Goal: Task Accomplishment & Management: Use online tool/utility

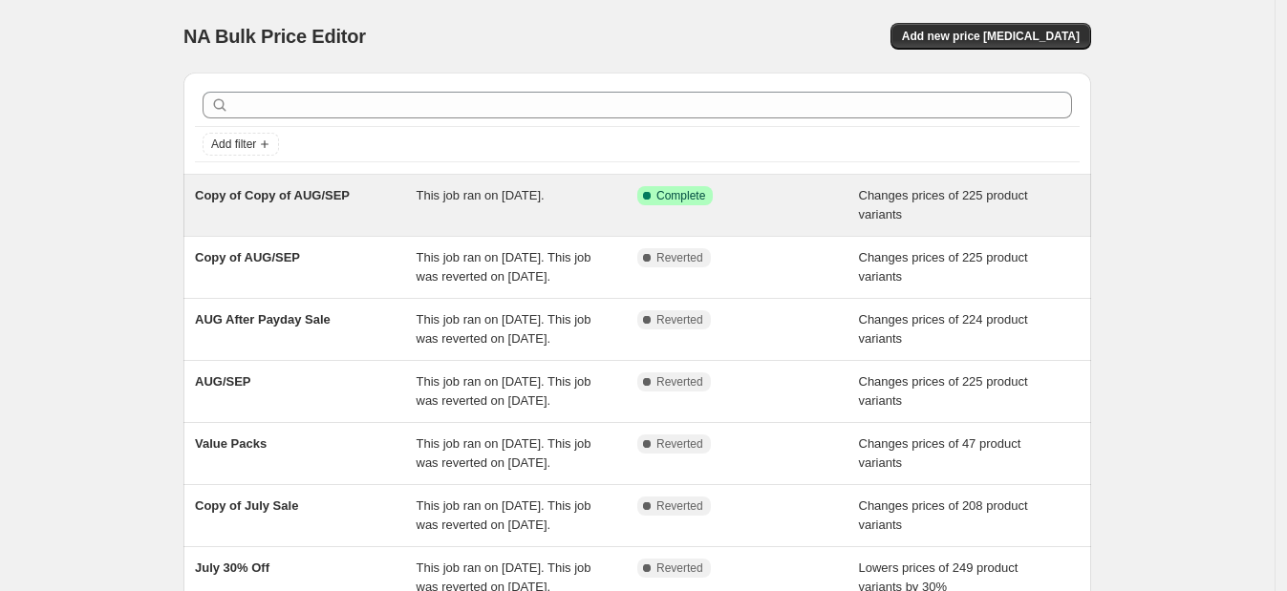
click at [327, 201] on span "Copy of Copy of AUG/SEP" at bounding box center [272, 195] width 155 height 14
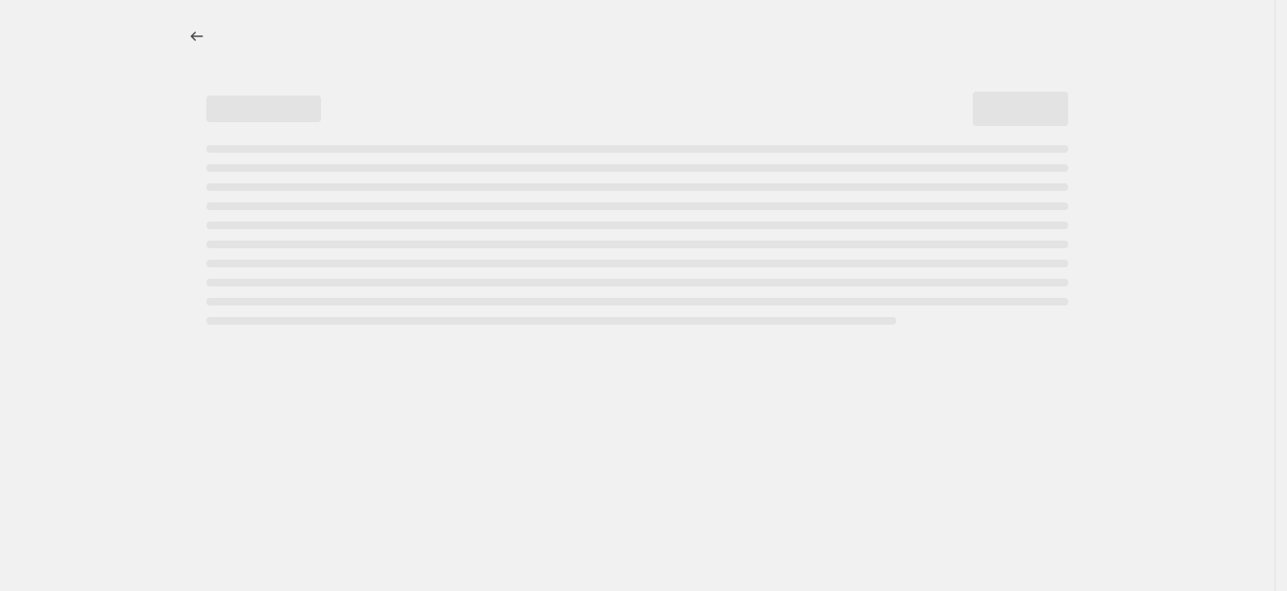
select select "tag"
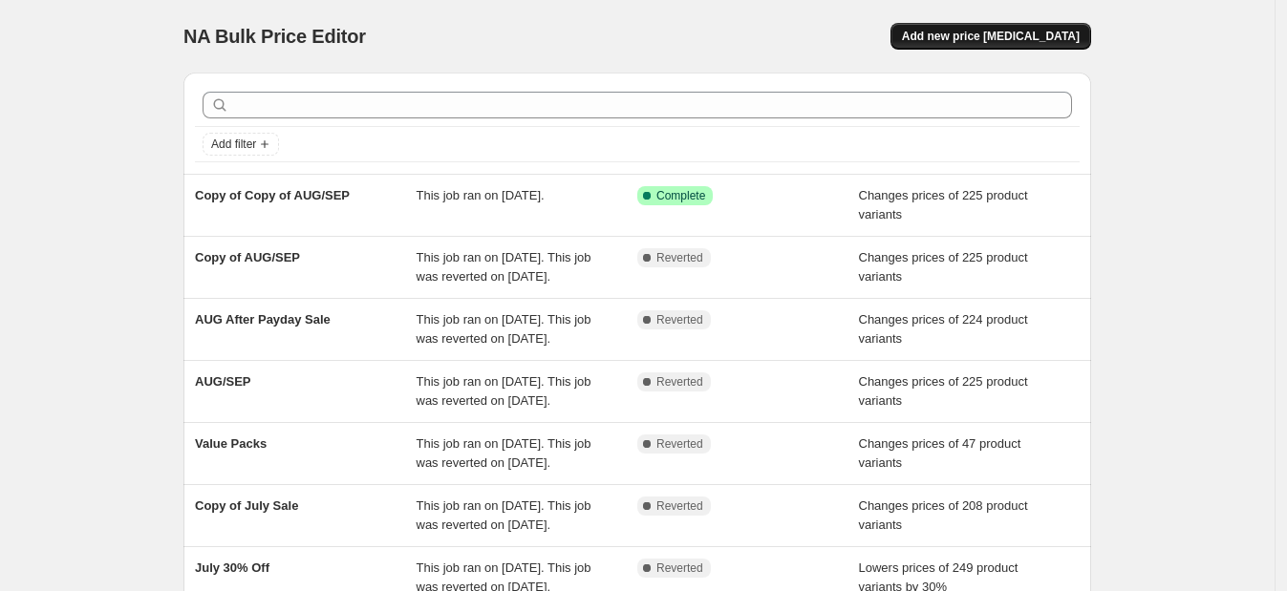
drag, startPoint x: 1024, startPoint y: 57, endPoint x: 1045, endPoint y: 42, distance: 26.0
click at [1045, 42] on div "NA Bulk Price Editor. This page is ready NA Bulk Price Editor Add new price [ME…" at bounding box center [637, 36] width 908 height 73
click at [1045, 42] on span "Add new price [MEDICAL_DATA]" at bounding box center [991, 36] width 178 height 15
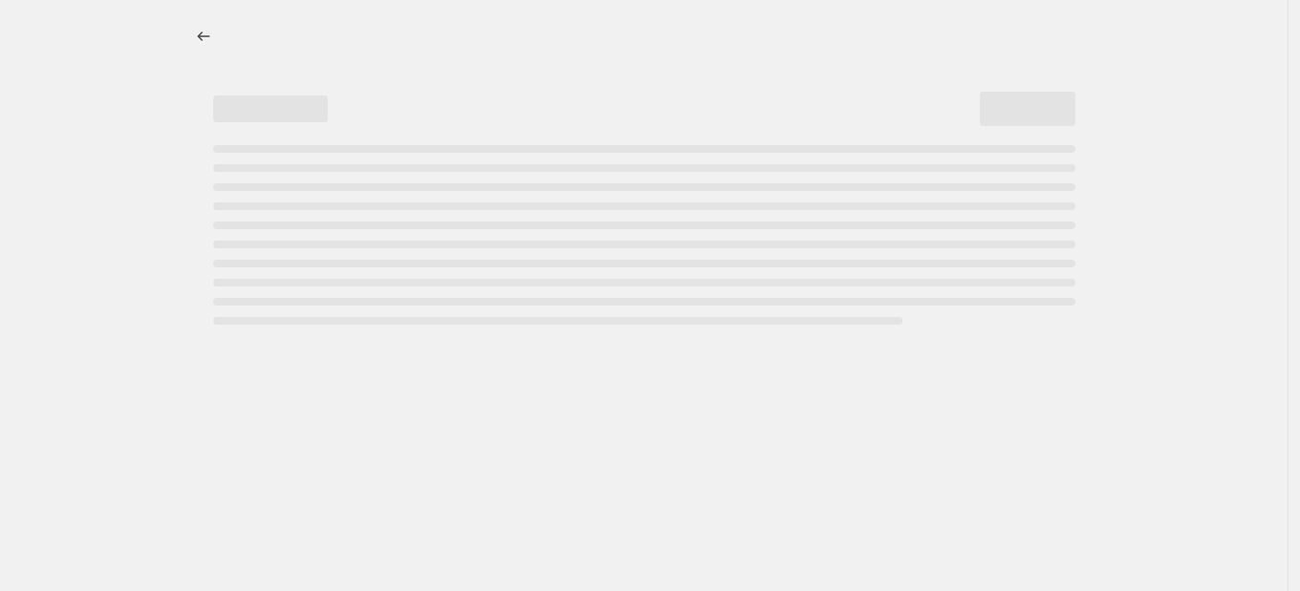
select select "percentage"
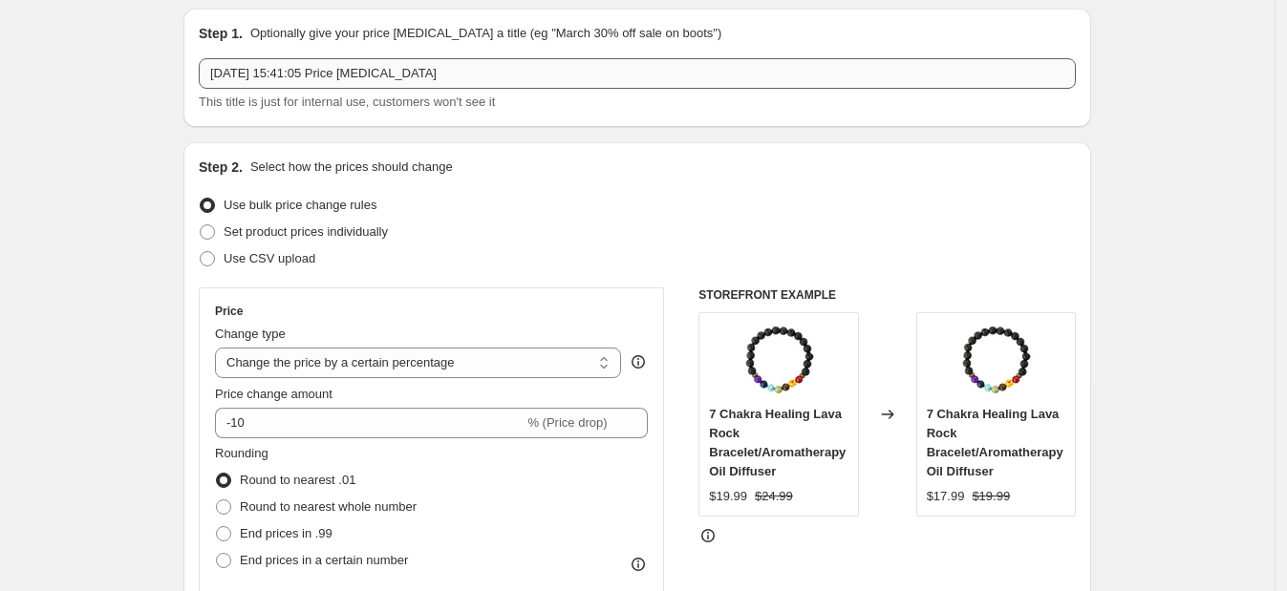
scroll to position [66, 0]
click at [288, 224] on span "Set product prices individually" at bounding box center [306, 230] width 164 height 14
click at [201, 224] on input "Set product prices individually" at bounding box center [200, 223] width 1 height 1
radio input "true"
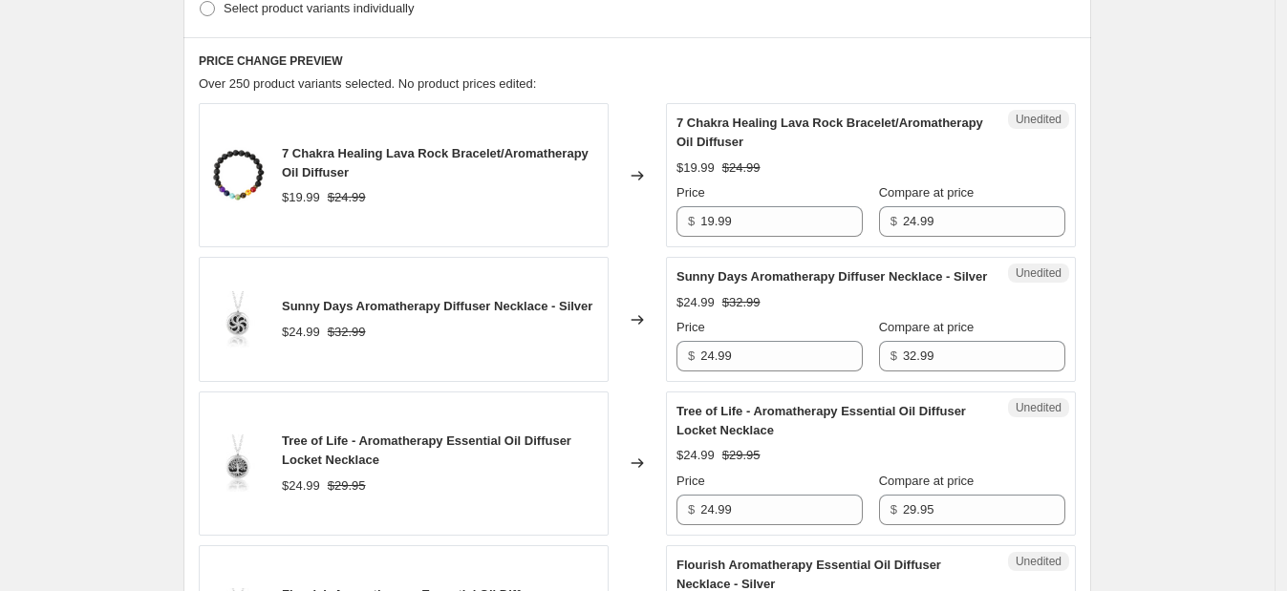
scroll to position [0, 0]
